Goal: Navigation & Orientation: Find specific page/section

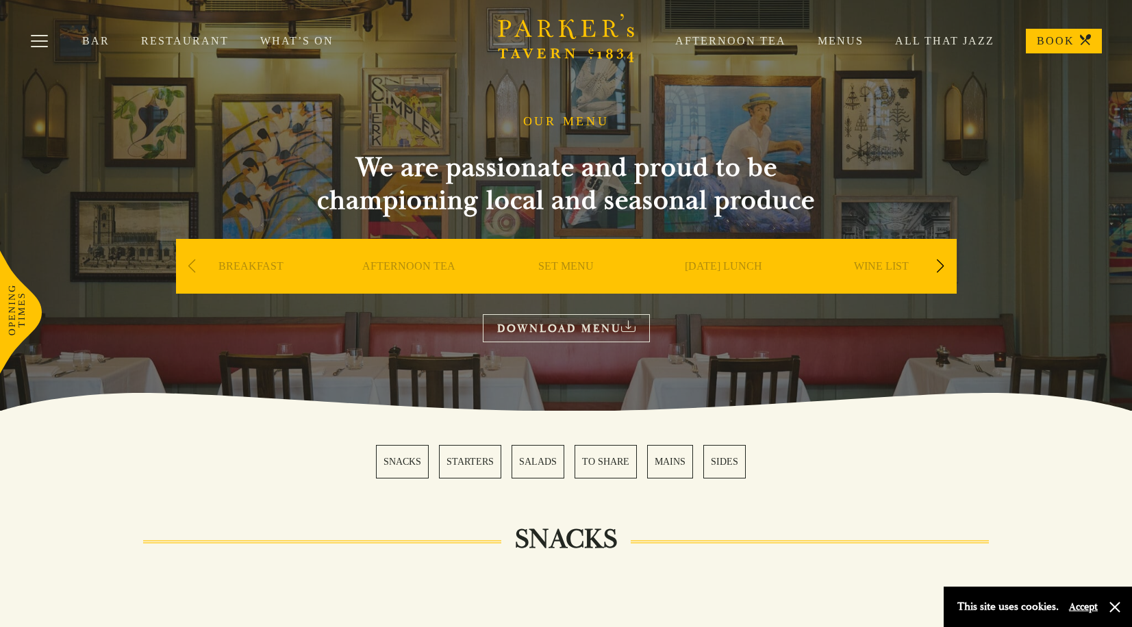
click at [939, 272] on div "Next slide" at bounding box center [940, 266] width 18 height 30
click at [939, 270] on div "Next slide" at bounding box center [940, 266] width 18 height 30
click at [744, 260] on link "DESSERT" at bounding box center [724, 287] width 48 height 55
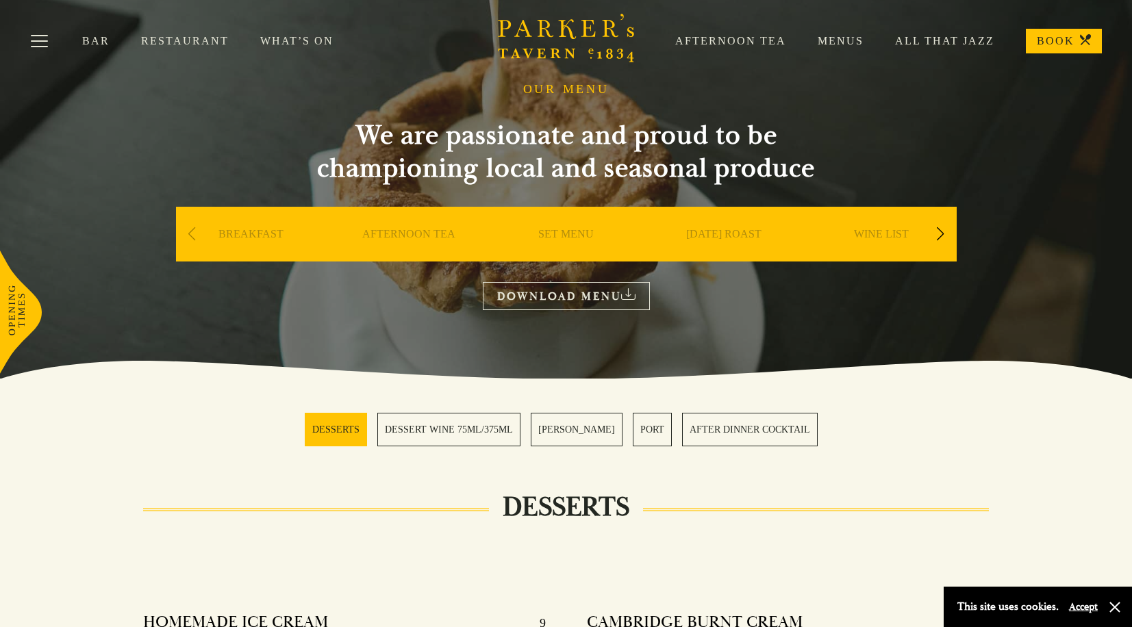
scroll to position [27, 0]
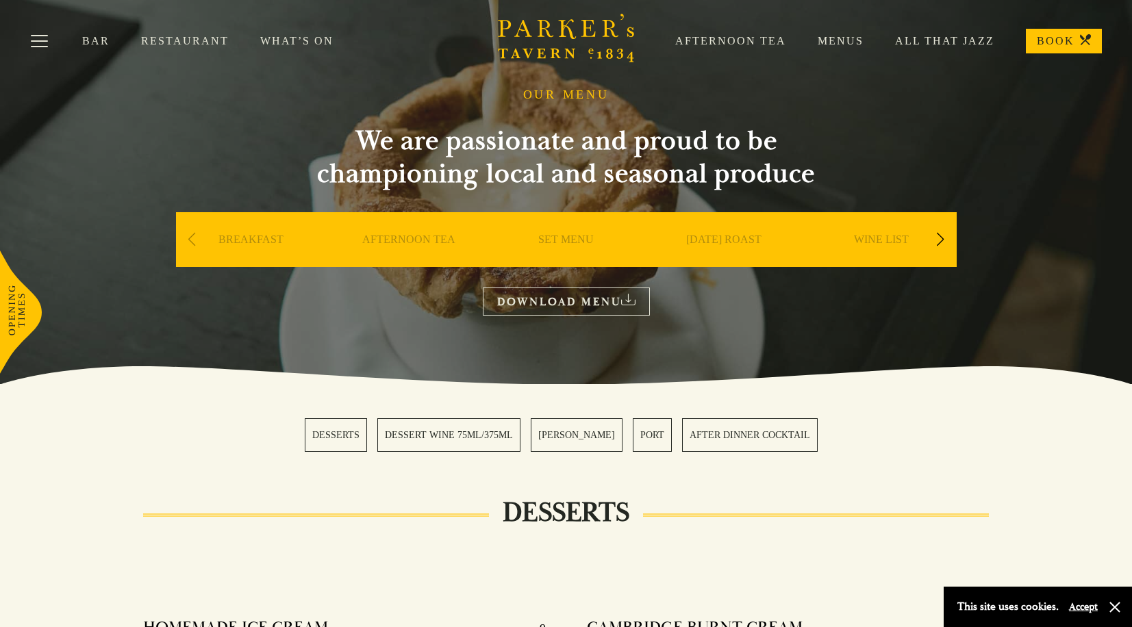
click at [107, 47] on link "Bar" at bounding box center [111, 41] width 59 height 14
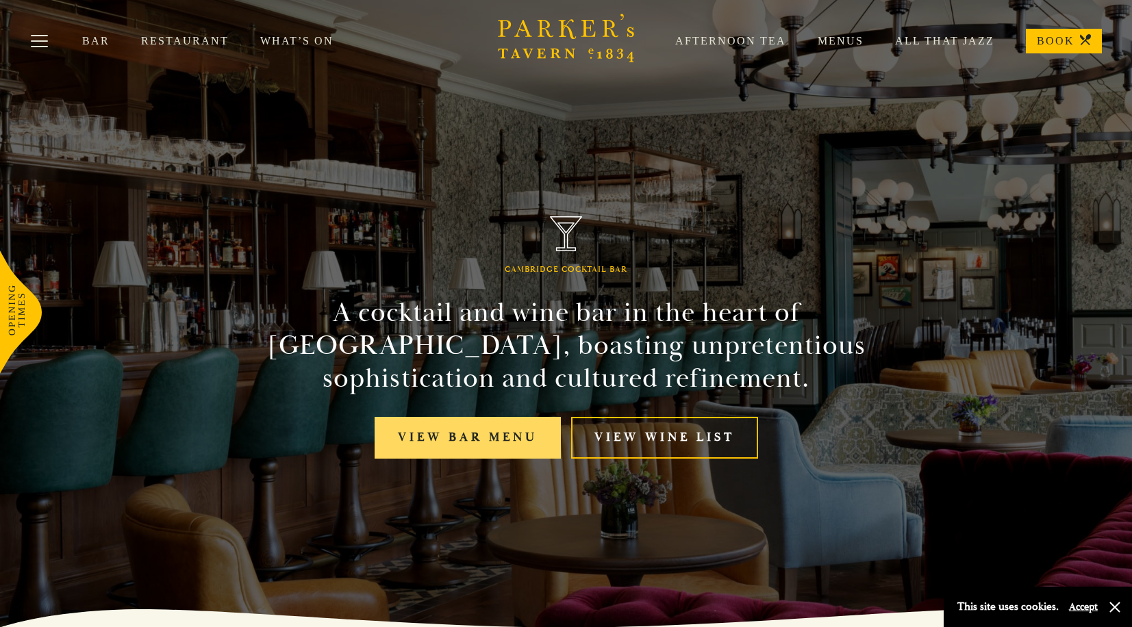
click at [464, 427] on link "View bar menu" at bounding box center [468, 438] width 186 height 42
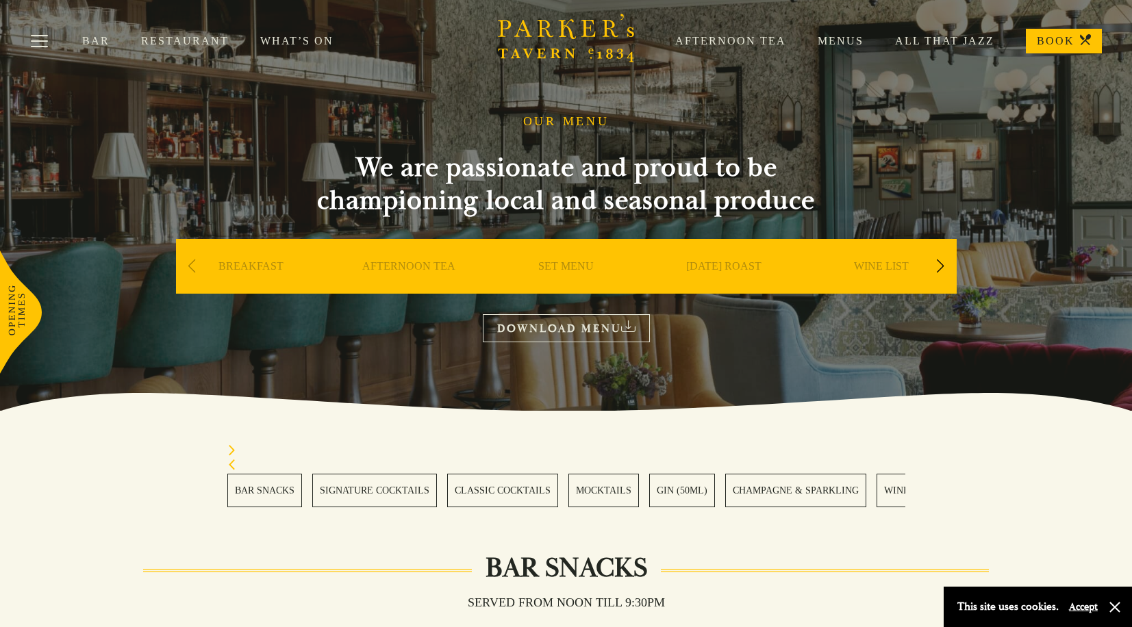
click at [203, 45] on link "Restaurant" at bounding box center [200, 41] width 119 height 14
